Goal: Contribute content: Add original content to the website for others to see

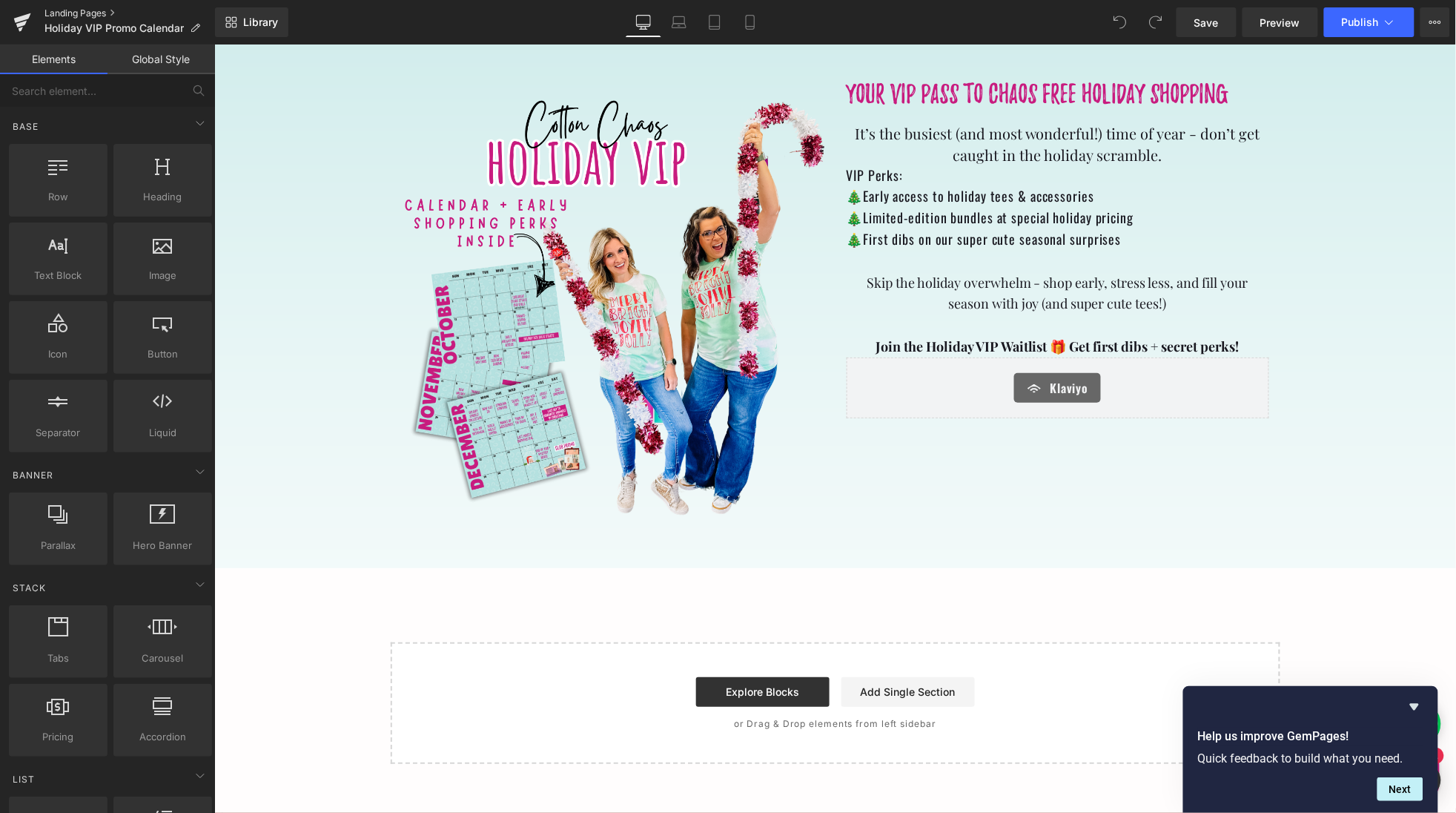
click at [84, 12] on link "Landing Pages" at bounding box center [130, 13] width 171 height 12
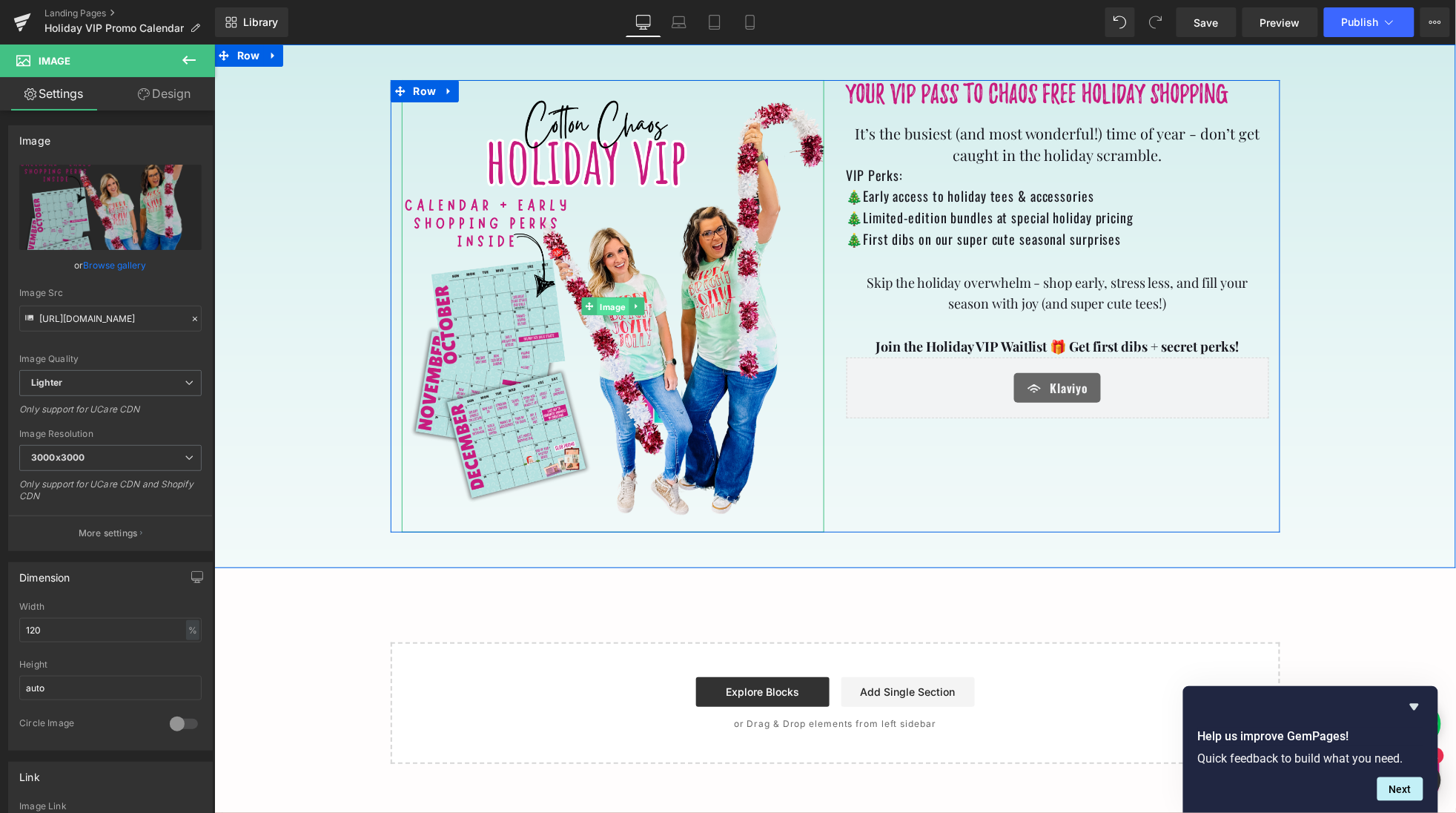
click at [616, 298] on span "Image" at bounding box center [612, 306] width 32 height 18
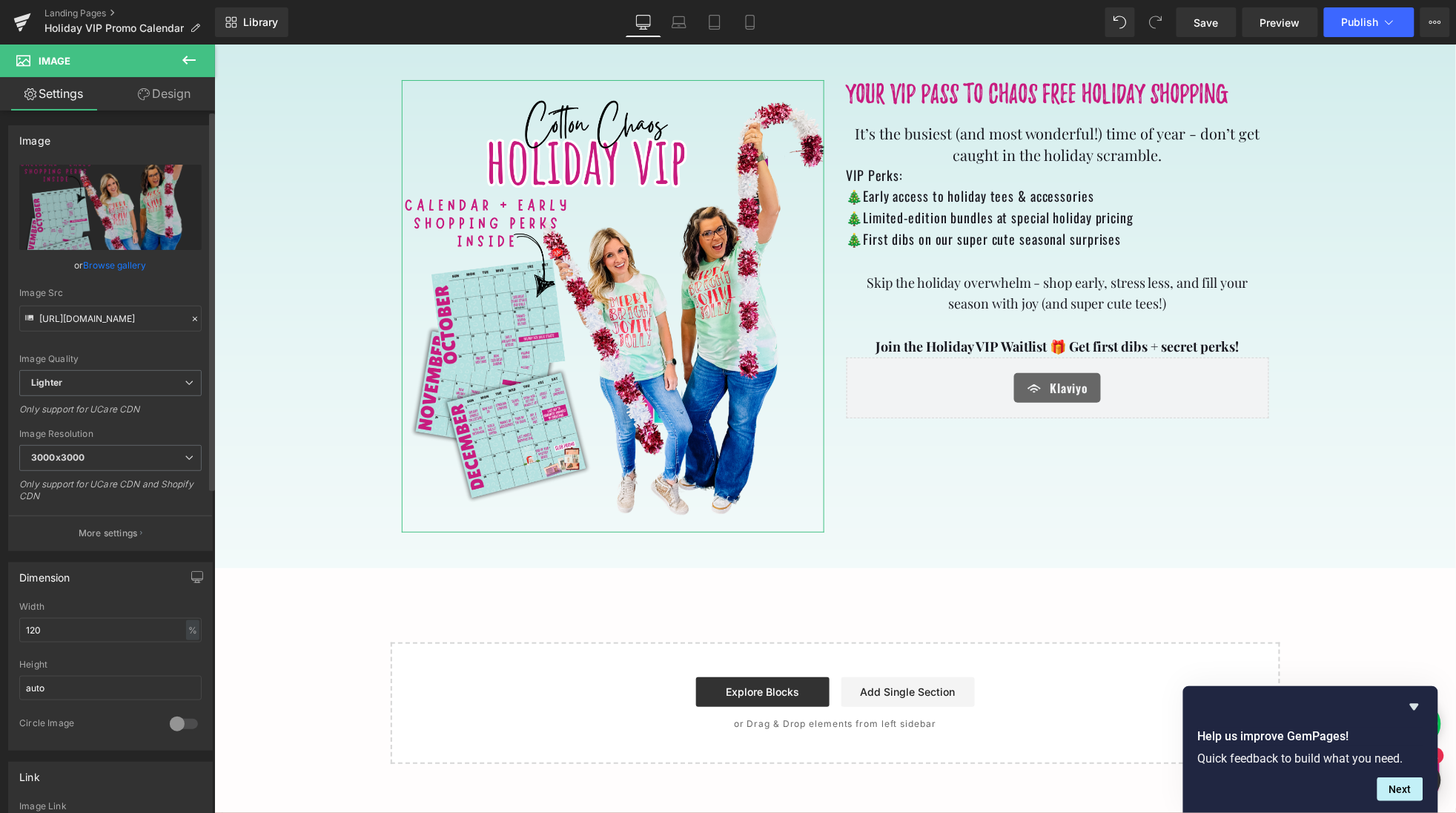
click at [114, 261] on link "Browse gallery" at bounding box center [115, 264] width 63 height 26
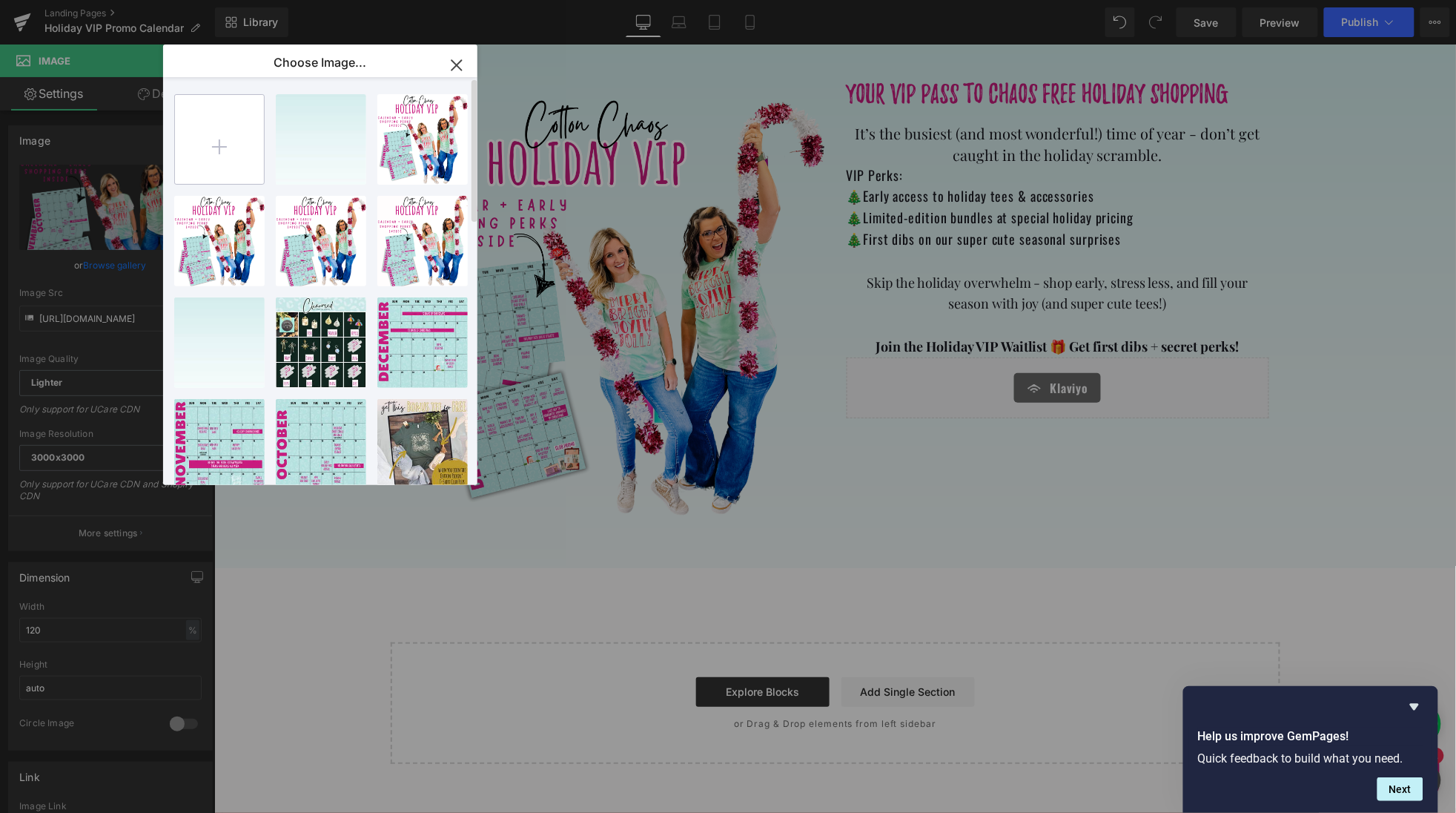
click at [231, 156] on input "file" at bounding box center [220, 139] width 89 height 89
type input "C:\fakepath\Screenshot 2025-09-30 at 9.42.06 PM.png"
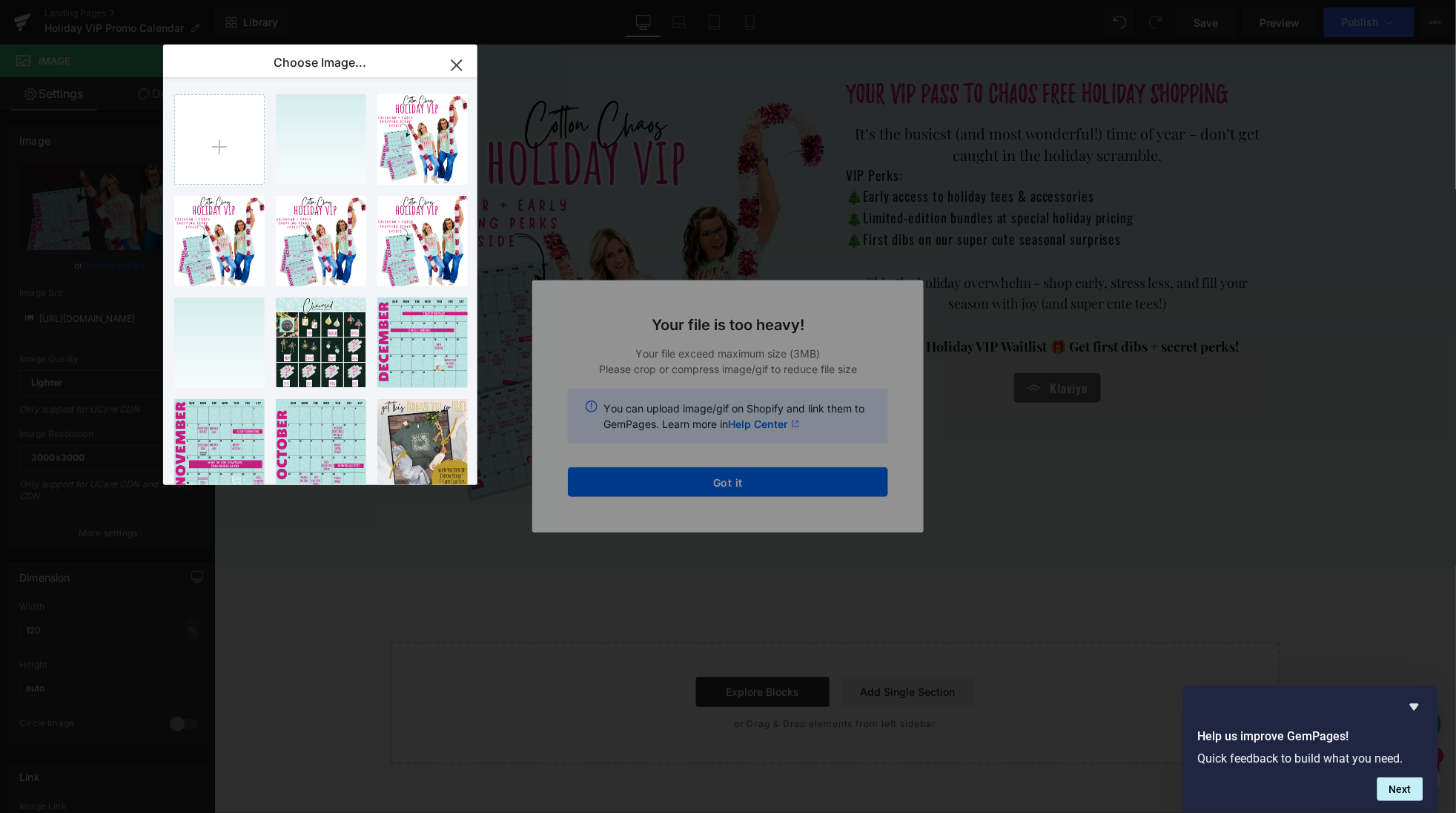
click at [675, 0] on div "Text Color Highlight Color #333333 Choose Image... Back to Library Insert Gempa…" at bounding box center [728, 0] width 1456 height 0
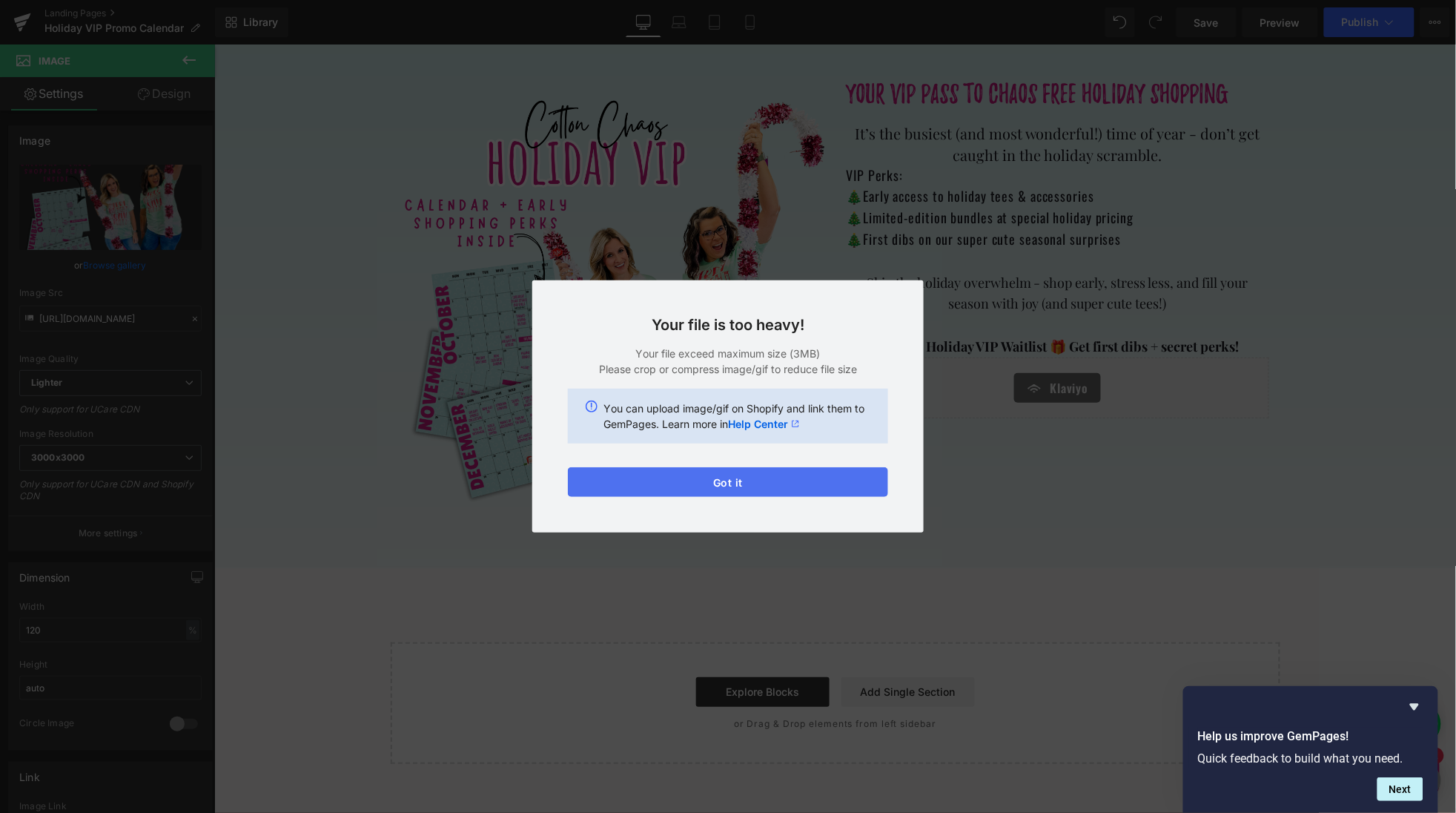
click at [726, 476] on button "Got it" at bounding box center [728, 481] width 320 height 29
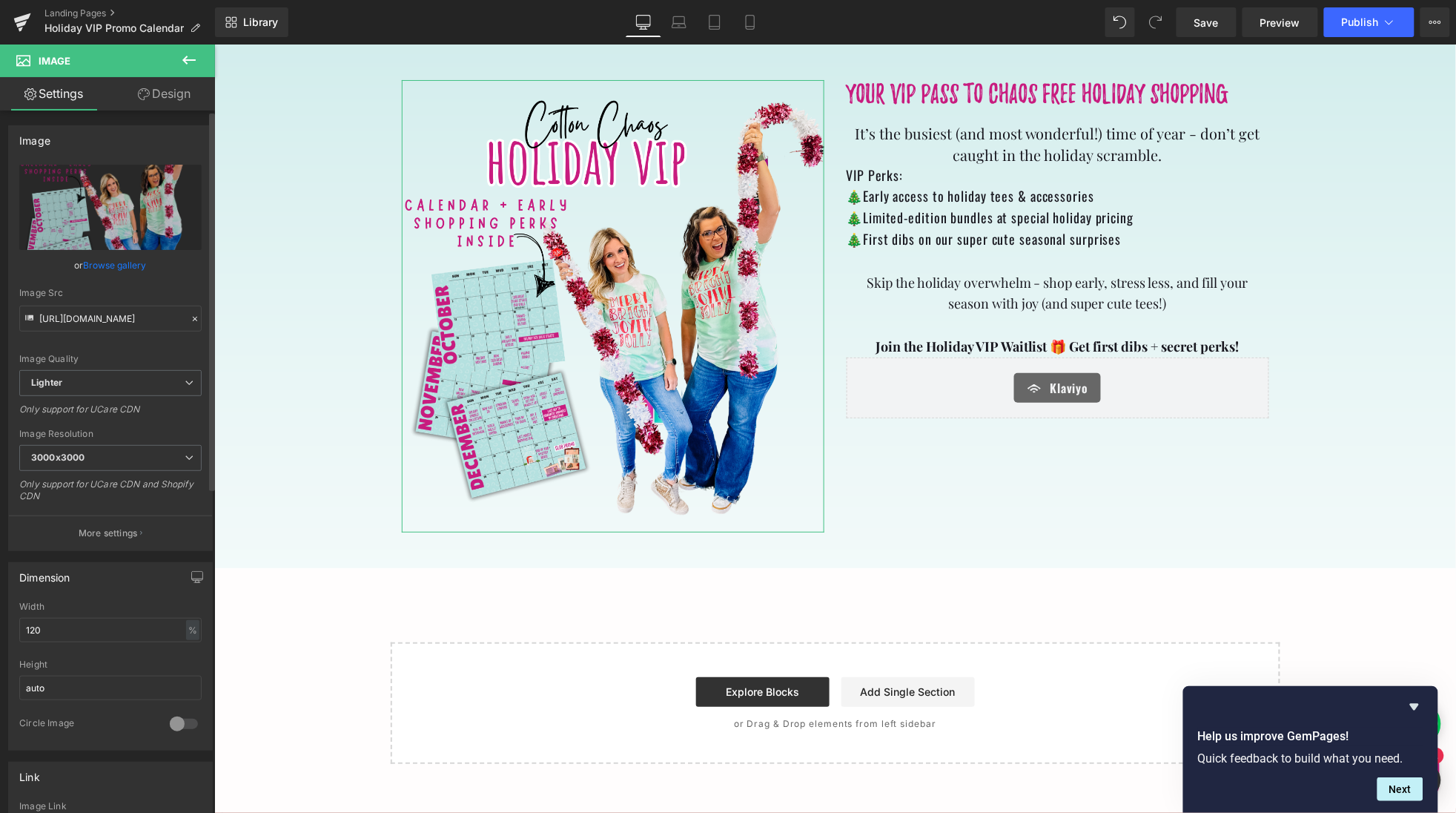
click at [132, 267] on link "Browse gallery" at bounding box center [115, 264] width 63 height 26
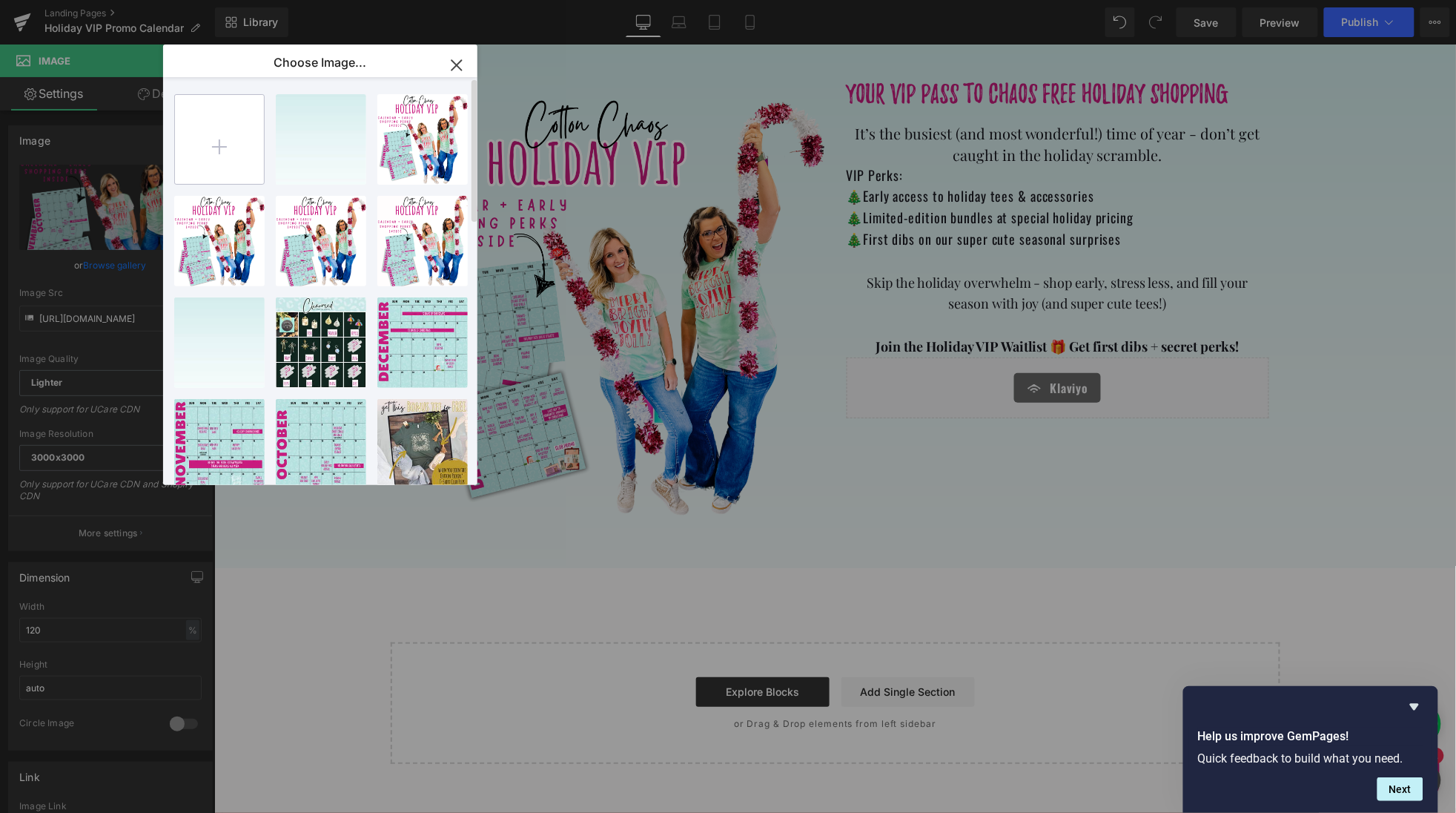
click at [219, 160] on input "file" at bounding box center [220, 139] width 89 height 89
click at [451, 66] on icon "button" at bounding box center [456, 64] width 24 height 24
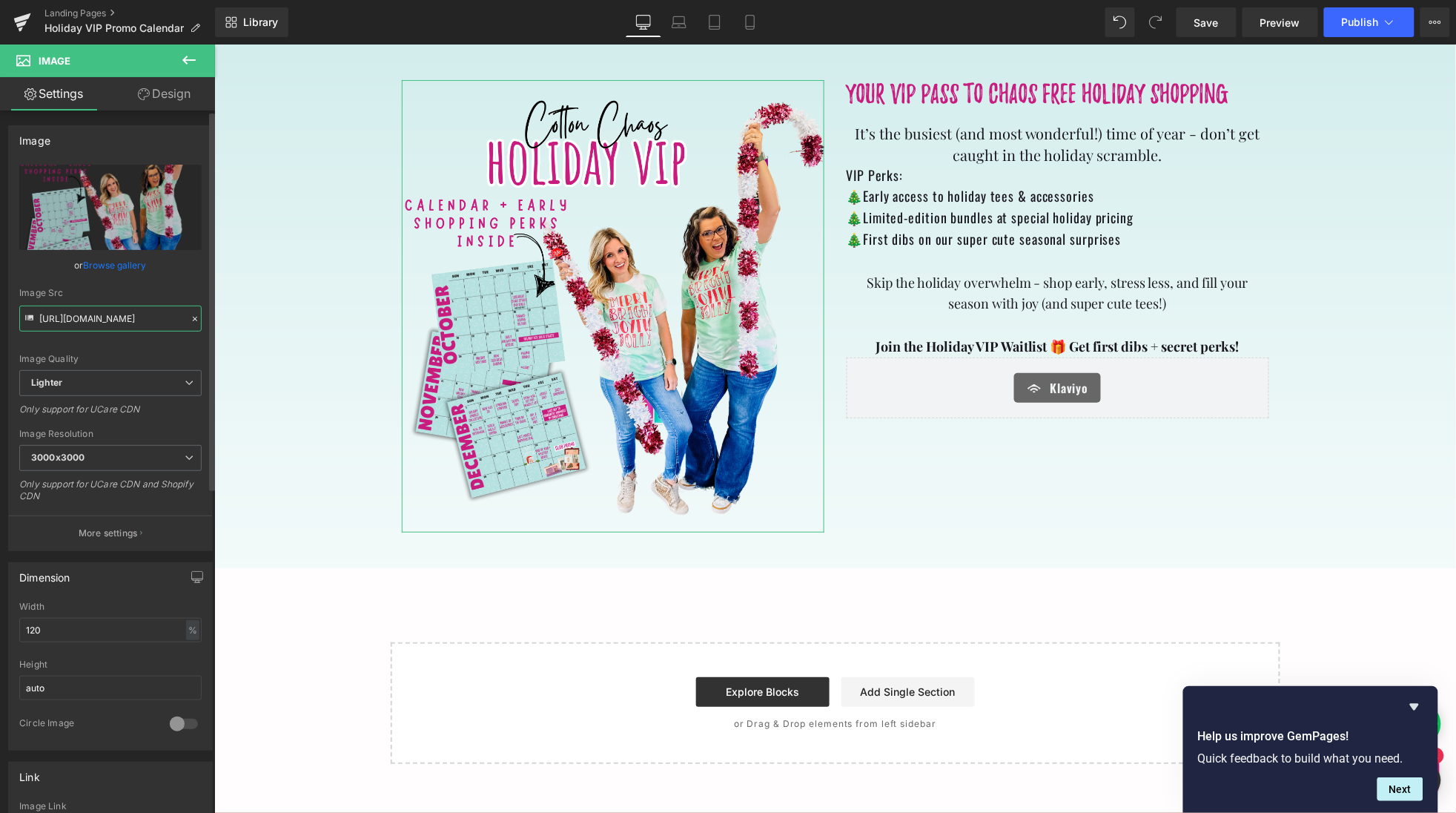
click at [84, 316] on input "https://ucarecdn.com/c15aaae5-fea7-4932-ac5b-191aa583d5d8/-/format/auto/-/previ…" at bounding box center [110, 317] width 182 height 26
click at [110, 213] on icon "Replace Image" at bounding box center [110, 208] width 118 height 19
click at [124, 317] on input "https://ucarecdn.com/c15aaae5-fea7-4932-ac5b-191aa583d5d8/-/format/auto/-/previ…" at bounding box center [110, 317] width 182 height 26
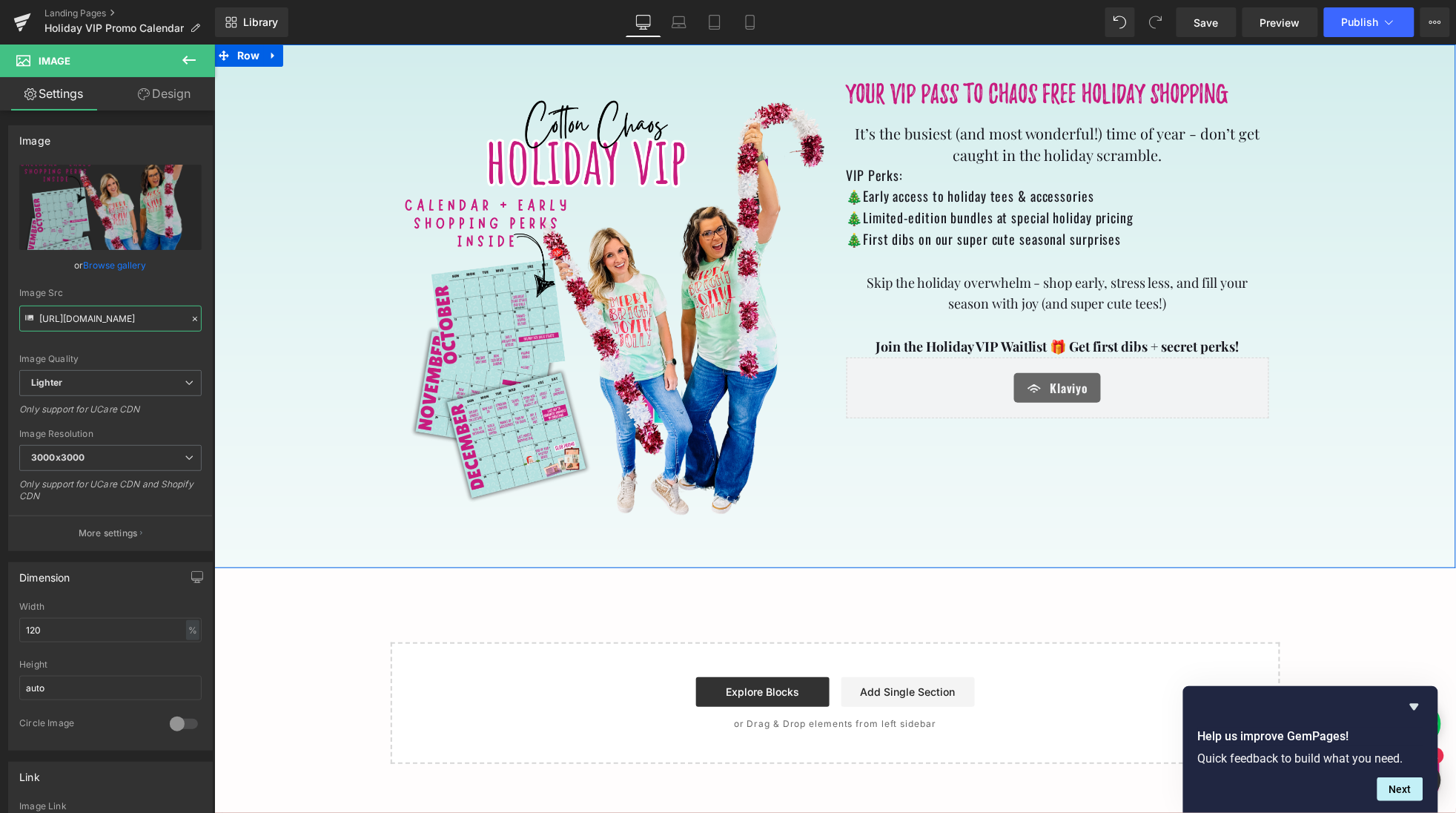
drag, startPoint x: 252, startPoint y: 359, endPoint x: 217, endPoint y: 312, distance: 58.6
paste input "cdn.shopify.com/s/files/1/0241/6784/1888/files/Screenshot_2025-09-30_at_9.42.06…"
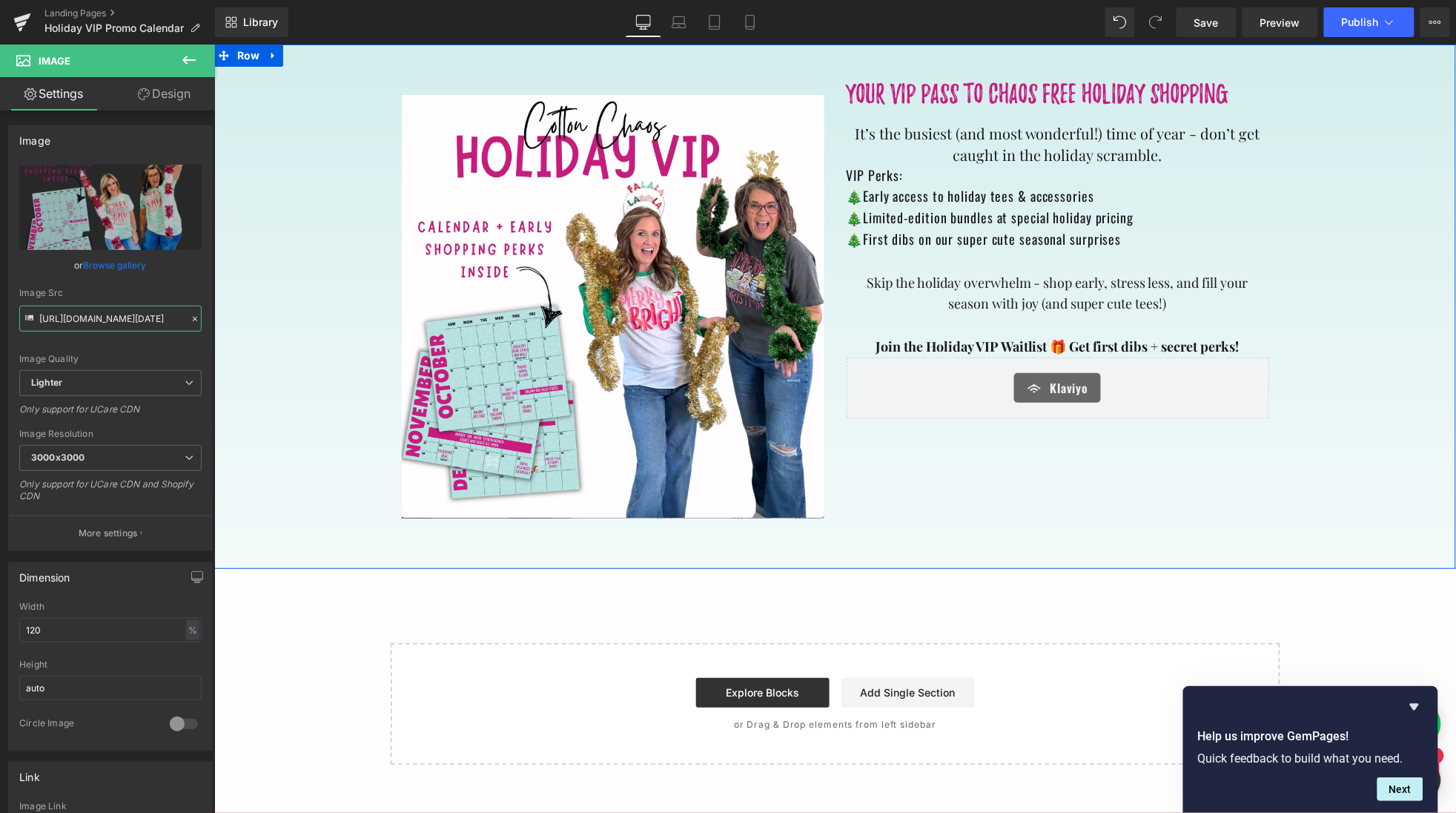
type input "https://cdn.shopify.com/s/files/1/0241/6784/1888/files/Screenshot_2025-09-30_at…"
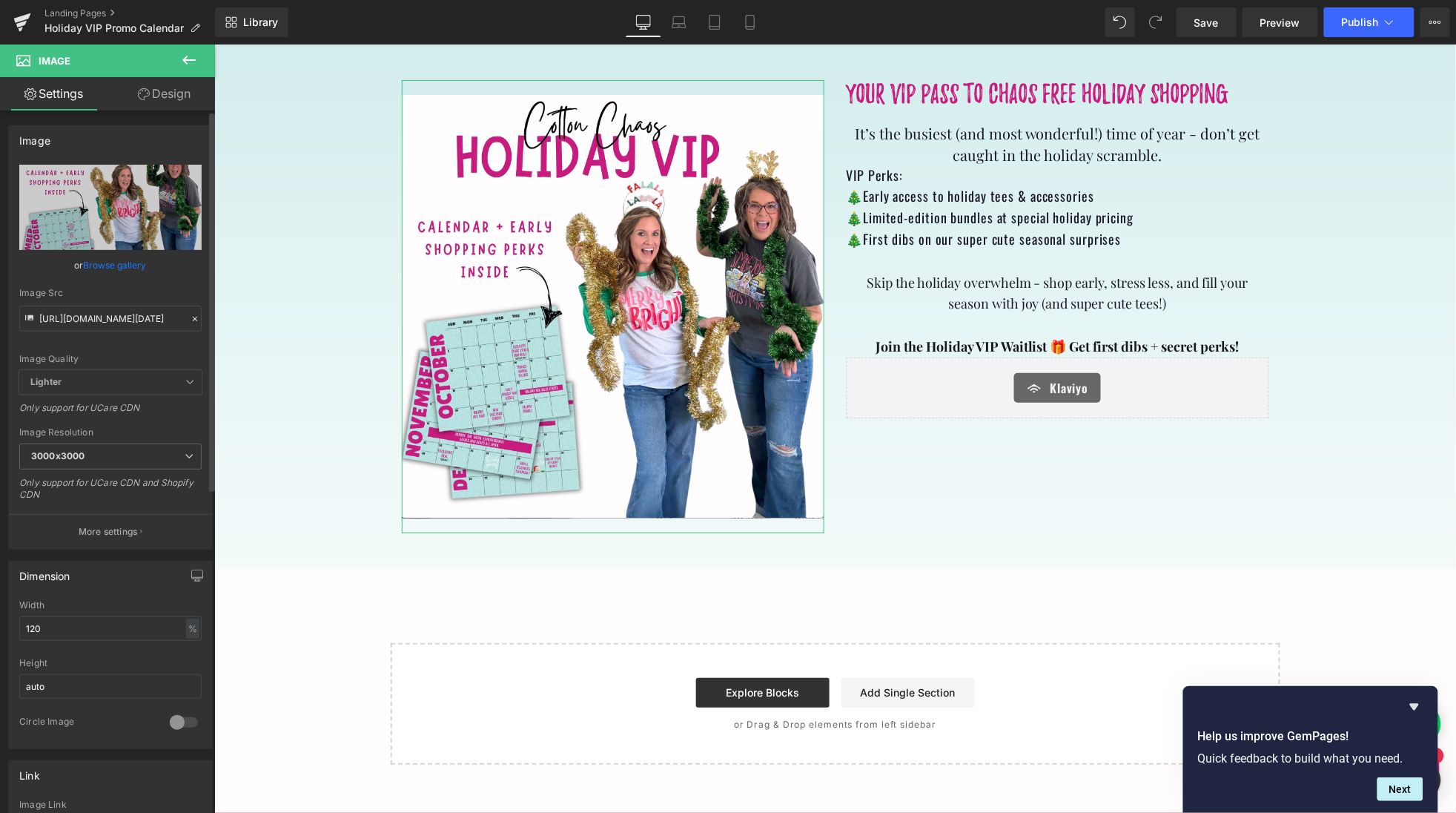
click at [192, 317] on icon at bounding box center [194, 318] width 5 height 5
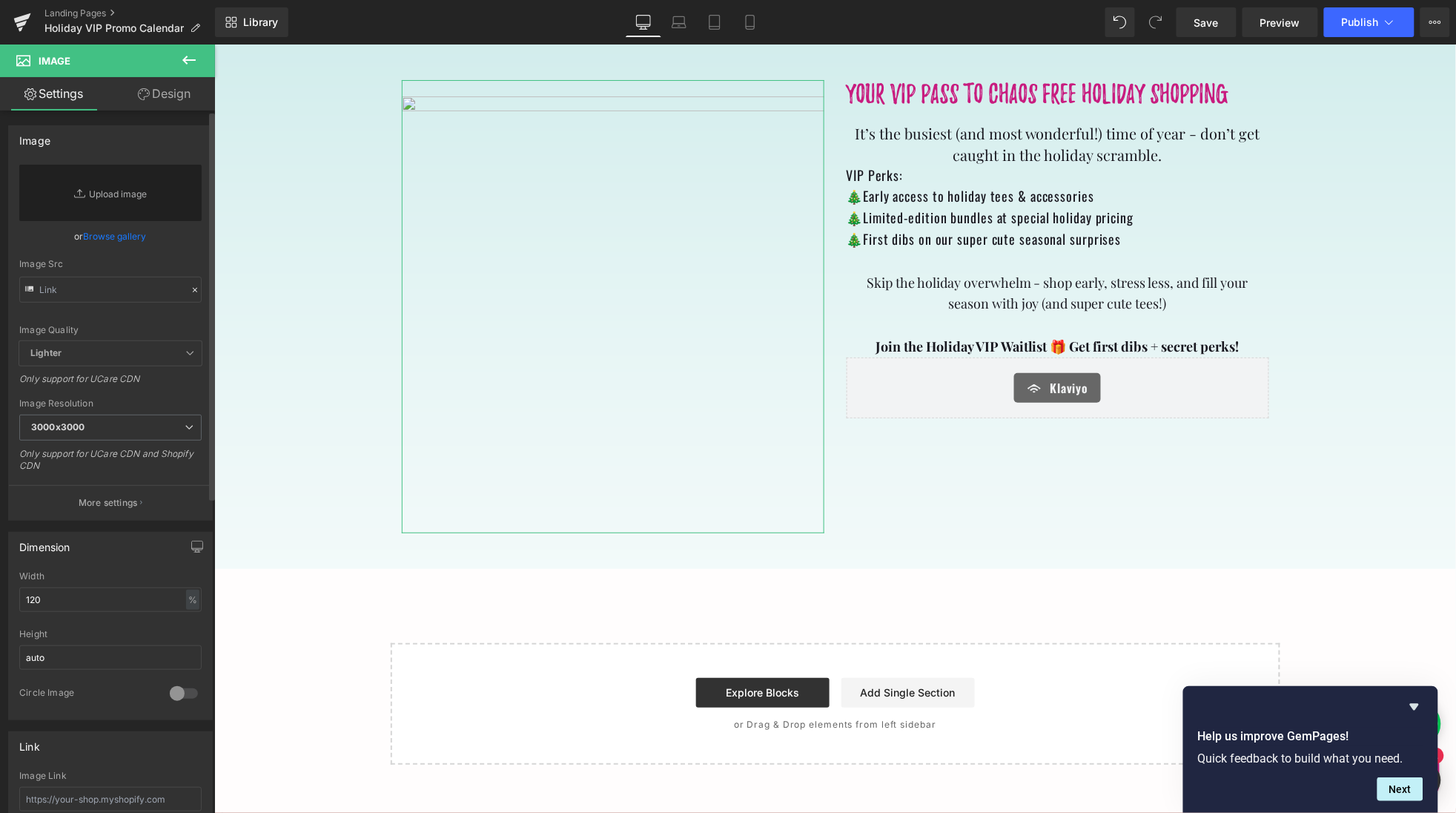
click at [101, 231] on link "Browse gallery" at bounding box center [115, 236] width 63 height 26
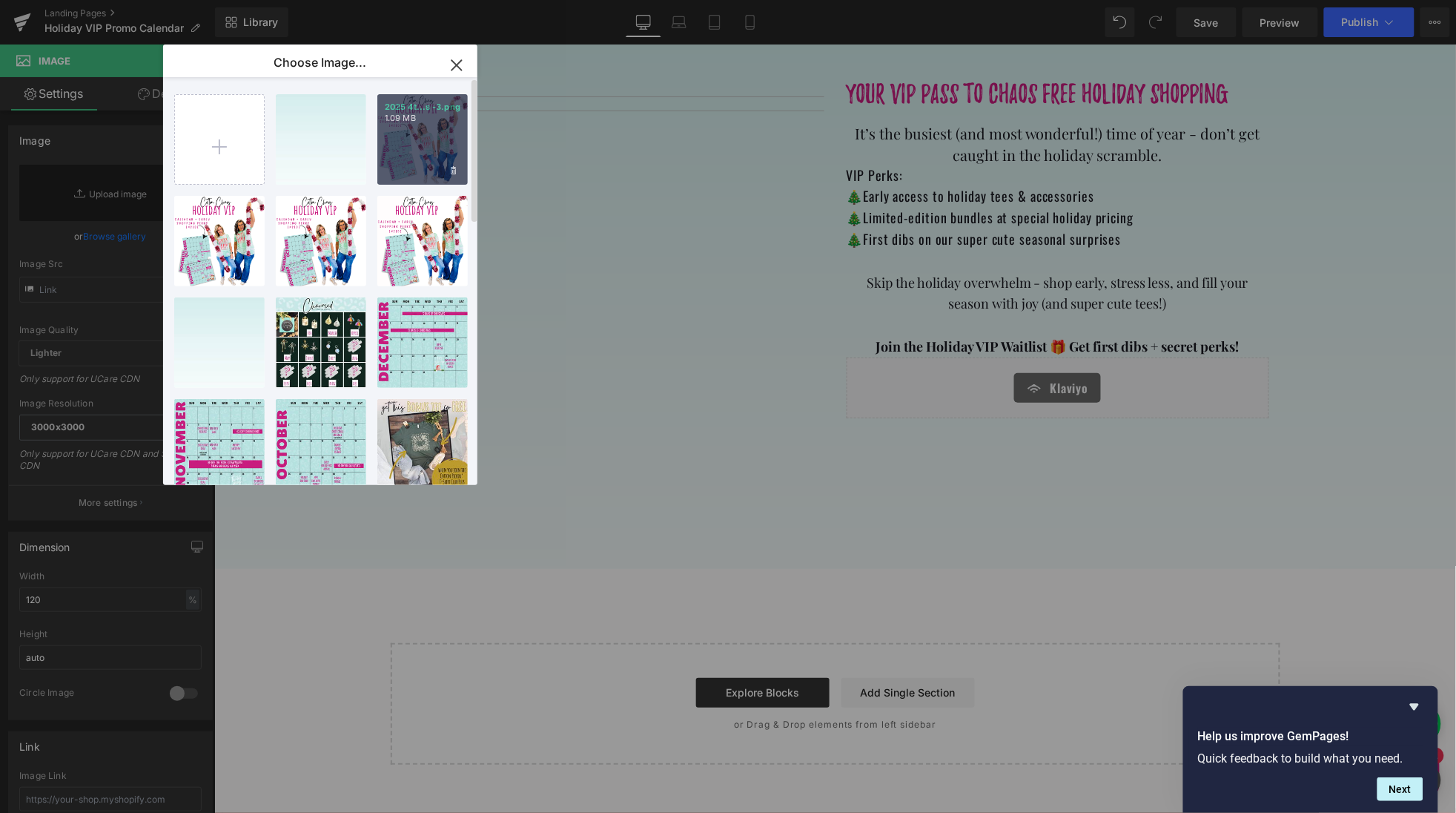
click at [413, 127] on div "2025 4t...s -3.png 1.09 MB" at bounding box center [422, 138] width 90 height 90
type input "https://ucarecdn.com/c15aaae5-fea7-4932-ac5b-191aa583d5d8/-/format/auto/-/previ…"
